Goal: Find specific page/section: Find specific page/section

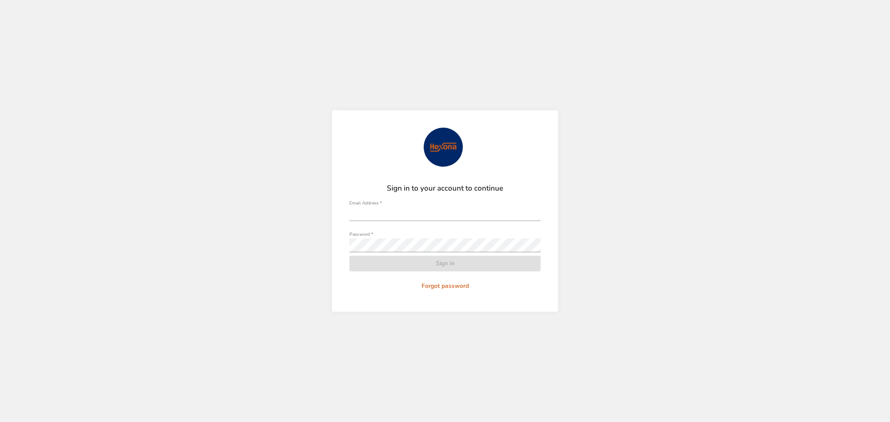
type input "**********"
click at [441, 261] on form "**********" at bounding box center [444, 211] width 191 height 166
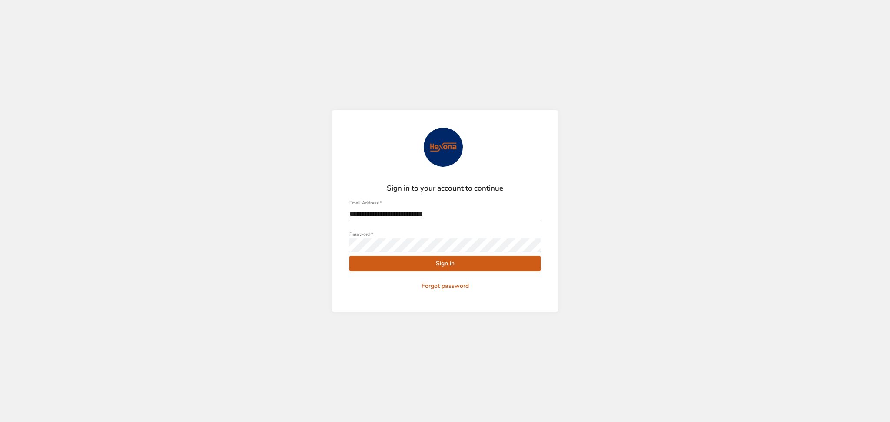
click at [441, 261] on span "Sign in" at bounding box center [444, 264] width 177 height 11
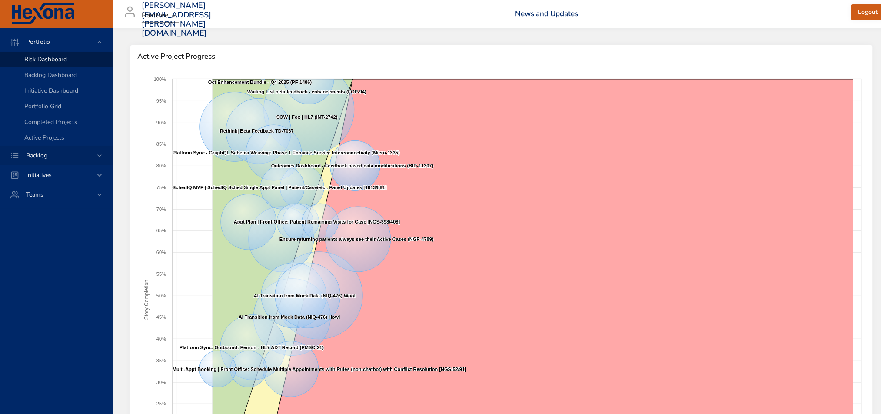
click at [50, 151] on span "Backlog" at bounding box center [36, 155] width 35 height 8
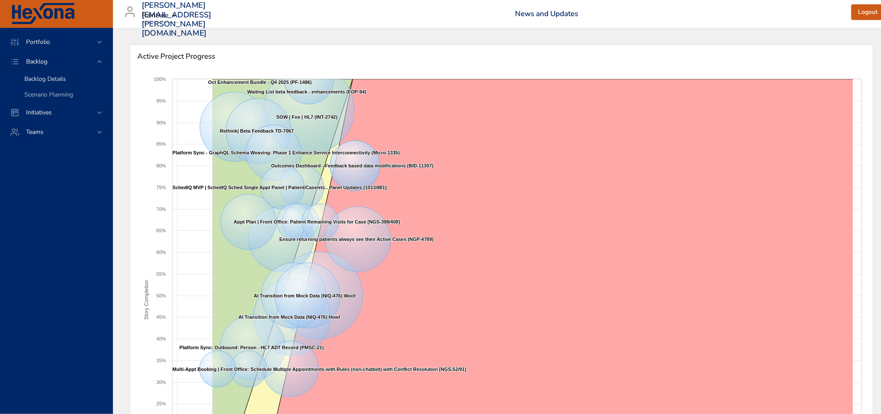
click at [43, 77] on span "Backlog Details" at bounding box center [45, 79] width 42 height 8
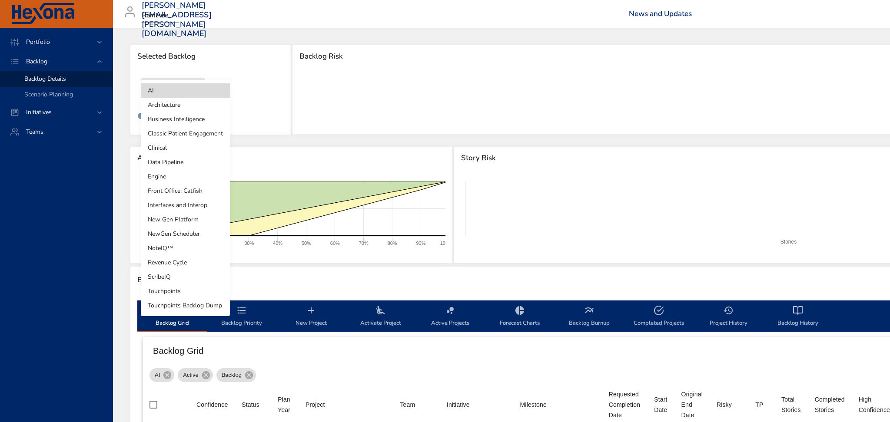
click at [173, 91] on body "Portfolio Backlog Backlog Details Scenario Planning Initiatives Teams [PERSON_N…" at bounding box center [445, 211] width 890 height 422
click at [158, 247] on li "NoteIQ™" at bounding box center [185, 248] width 89 height 14
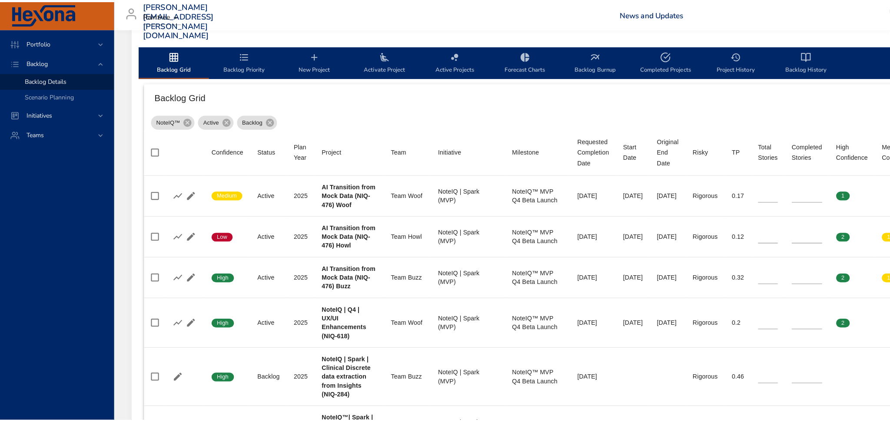
scroll to position [58, 0]
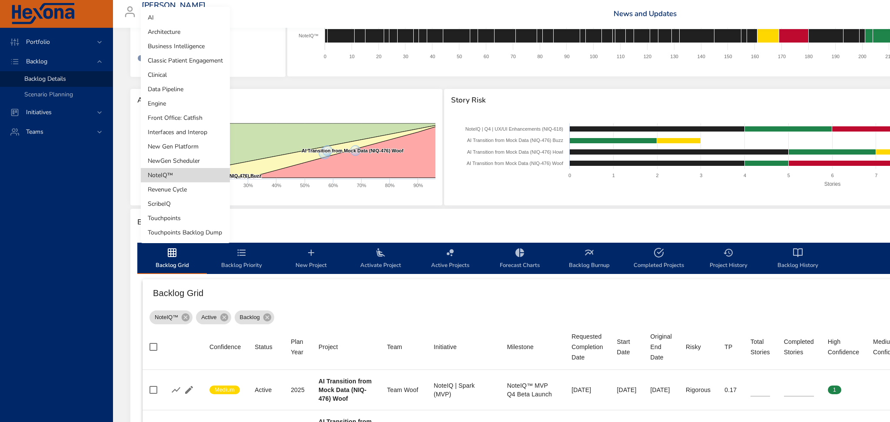
click at [174, 38] on body "Portfolio Backlog Backlog Details Scenario Planning Initiatives Teams [PERSON_N…" at bounding box center [445, 153] width 890 height 422
click at [161, 219] on li "Touchpoints" at bounding box center [185, 218] width 89 height 14
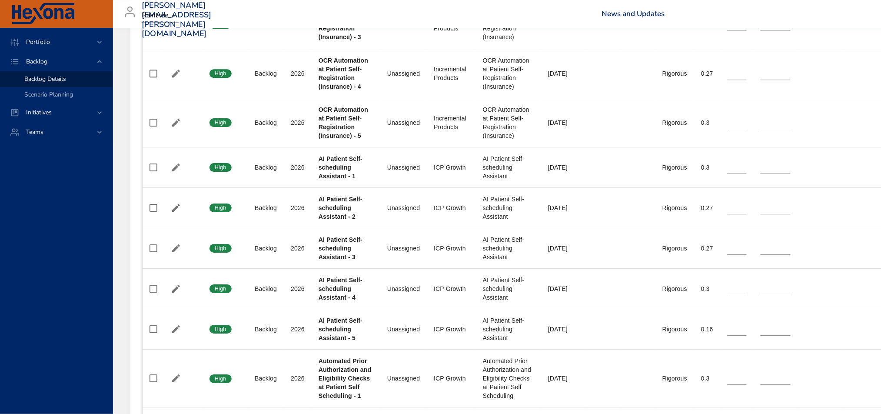
scroll to position [1101, 0]
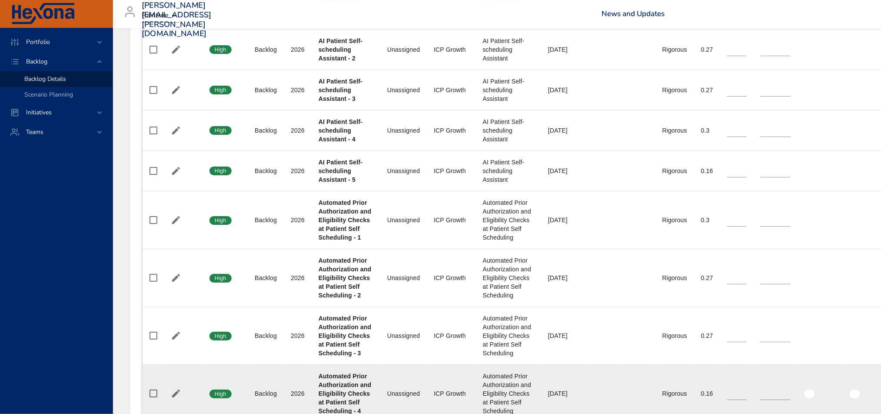
click at [819, 373] on td "High Confidence" at bounding box center [819, 394] width 45 height 58
